Goal: Transaction & Acquisition: Obtain resource

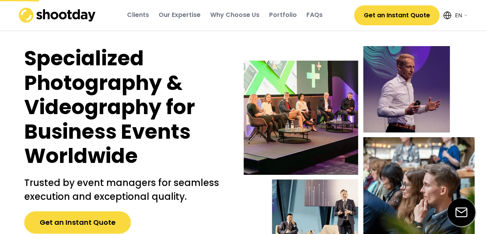
select select ""en""
click at [273, 15] on div "Portfolio" at bounding box center [283, 15] width 28 height 8
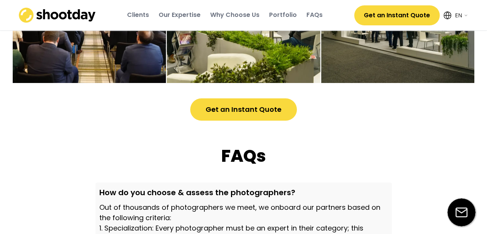
scroll to position [2142, 0]
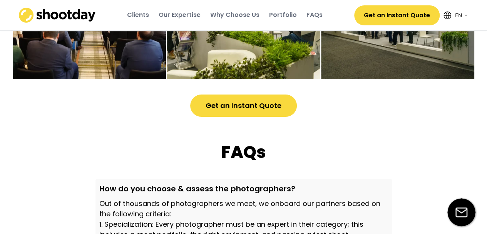
click at [258, 115] on button "Get an Instant Quote" at bounding box center [243, 106] width 107 height 22
